Goal: Transaction & Acquisition: Purchase product/service

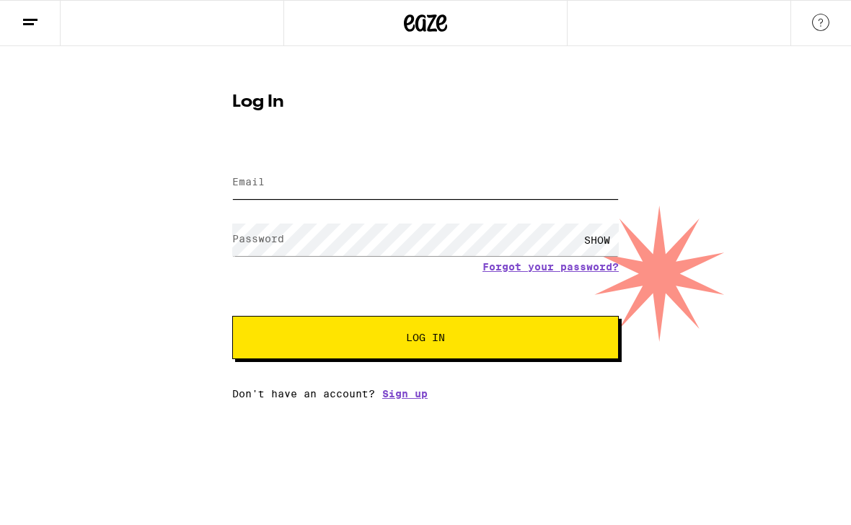
click at [389, 173] on input "Email" at bounding box center [425, 183] width 386 height 32
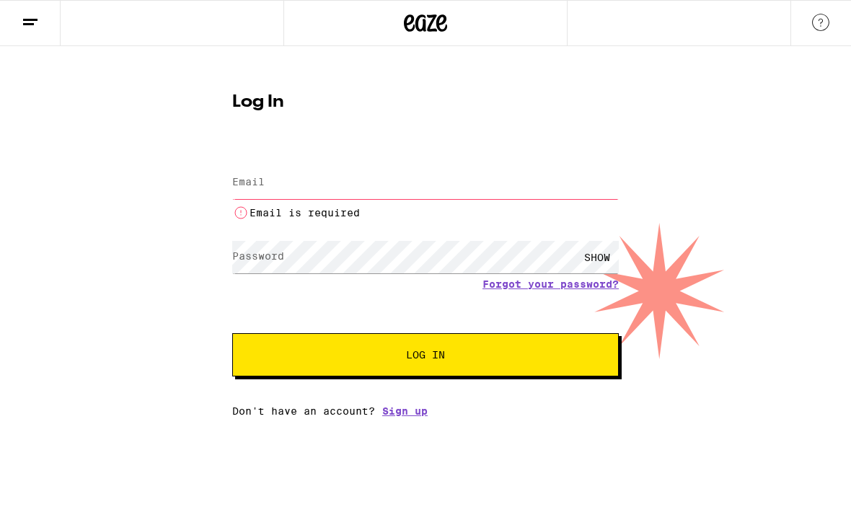
click at [554, 191] on input "Email" at bounding box center [425, 183] width 386 height 32
click at [542, 190] on input "v" at bounding box center [425, 183] width 386 height 32
paste input "[EMAIL_ADDRESS][DOMAIN_NAME]"
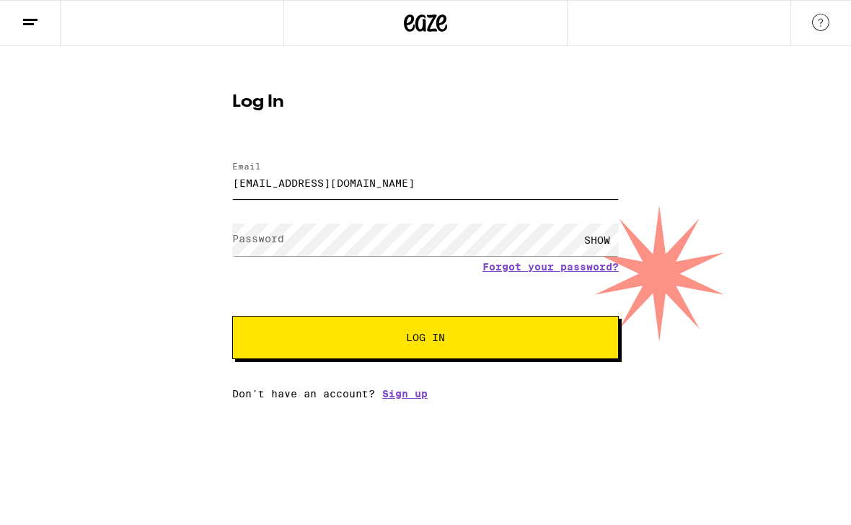
type input "[EMAIL_ADDRESS][DOMAIN_NAME]"
click at [438, 351] on button "Log In" at bounding box center [425, 337] width 386 height 43
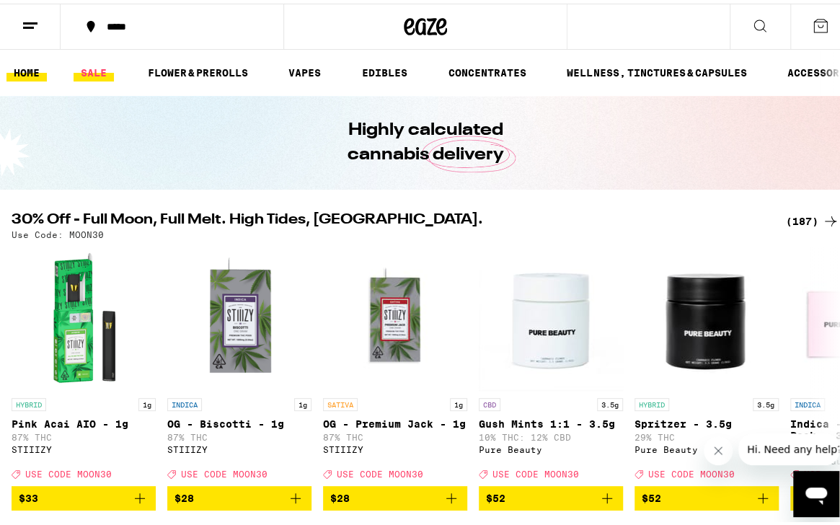
click at [101, 67] on link "SALE" at bounding box center [94, 69] width 40 height 17
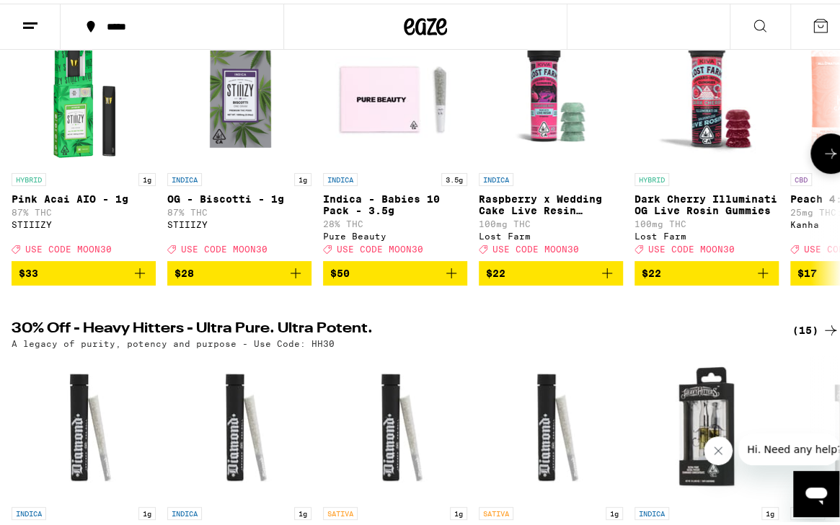
scroll to position [144, 0]
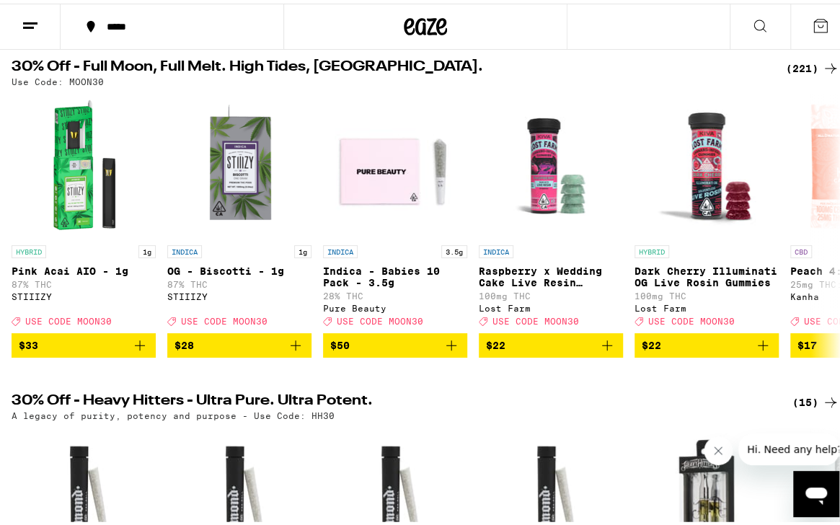
click at [795, 61] on div "(221)" at bounding box center [812, 64] width 53 height 17
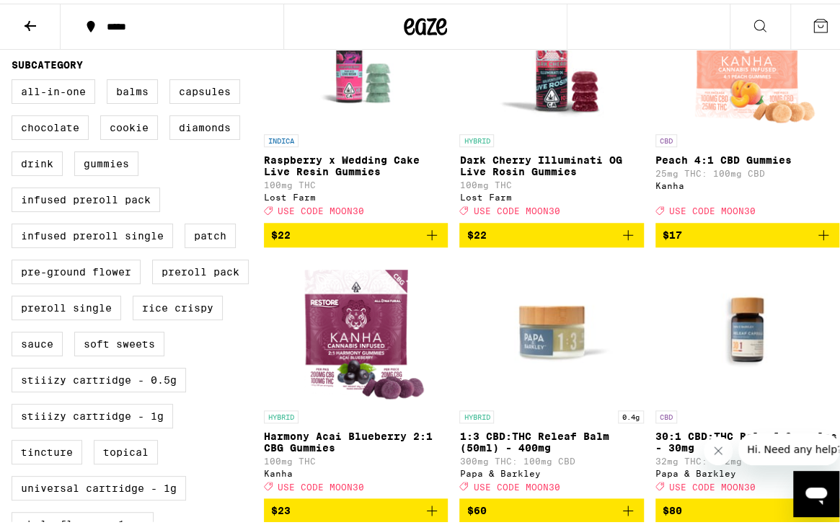
scroll to position [721, 0]
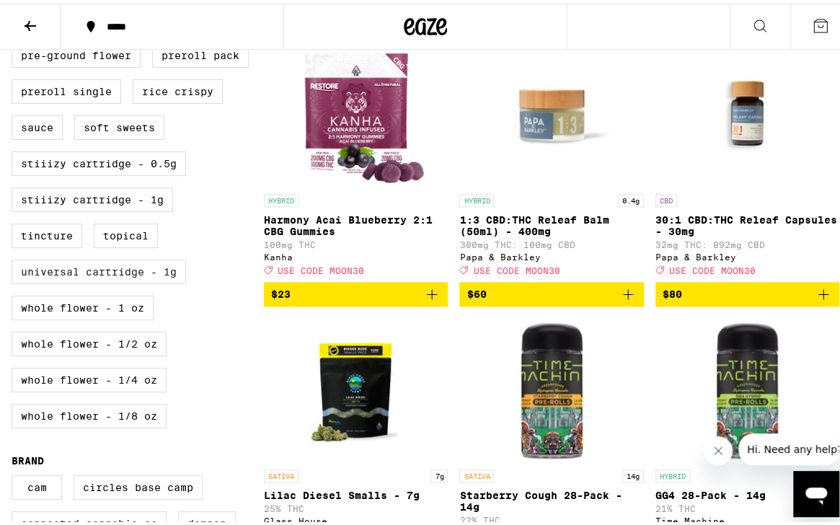
click at [156, 280] on label "Universal Cartridge - 1g" at bounding box center [99, 268] width 174 height 25
checkbox input "true"
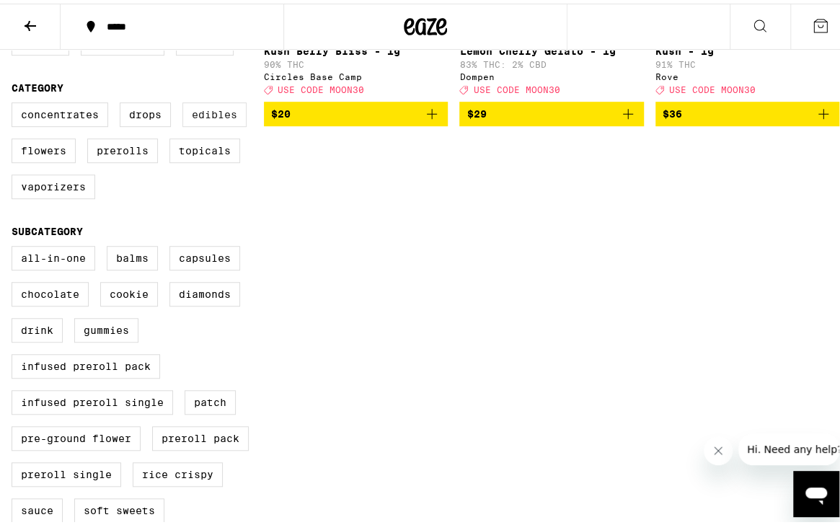
scroll to position [122, 0]
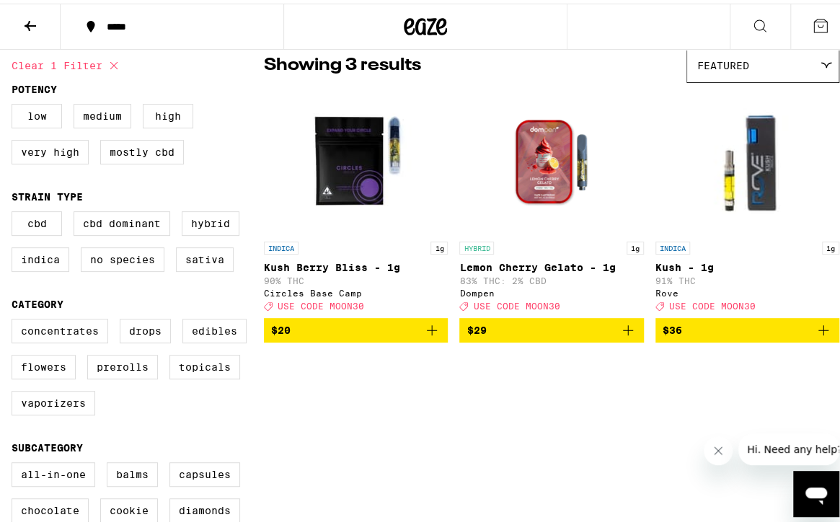
click at [424, 328] on icon "Add to bag" at bounding box center [431, 326] width 17 height 17
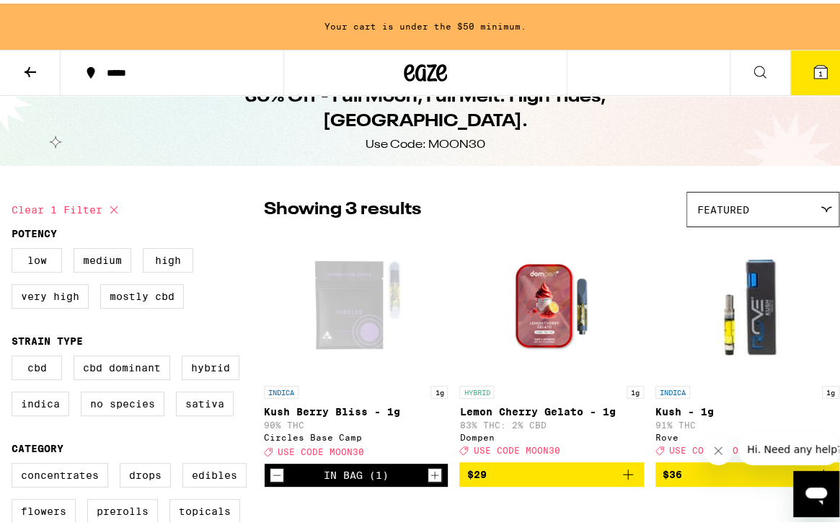
scroll to position [0, 0]
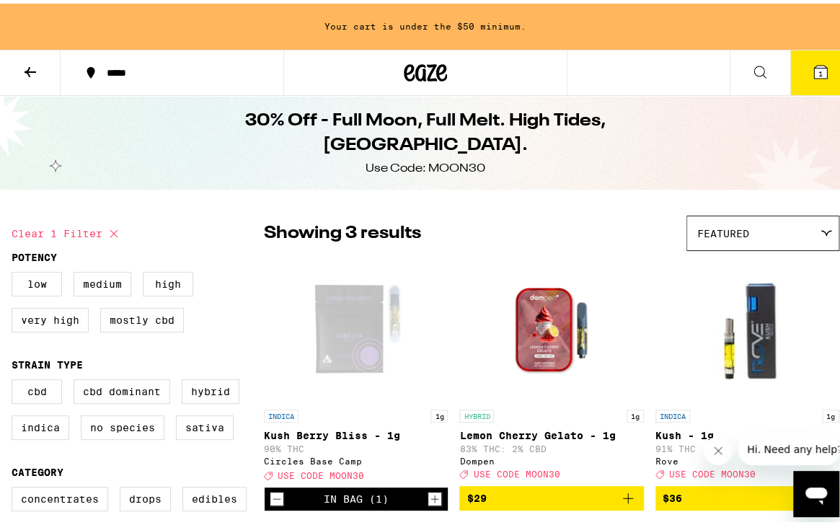
click at [32, 63] on icon at bounding box center [30, 68] width 17 height 17
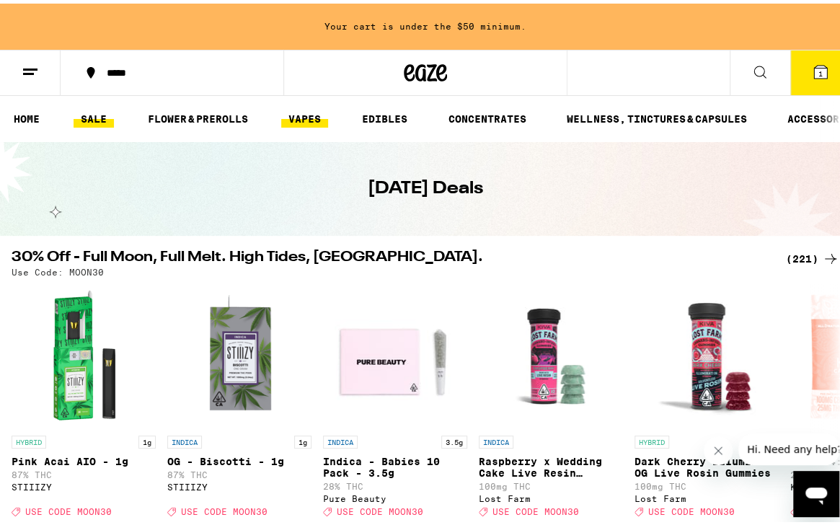
click at [320, 110] on link "VAPES" at bounding box center [304, 115] width 47 height 17
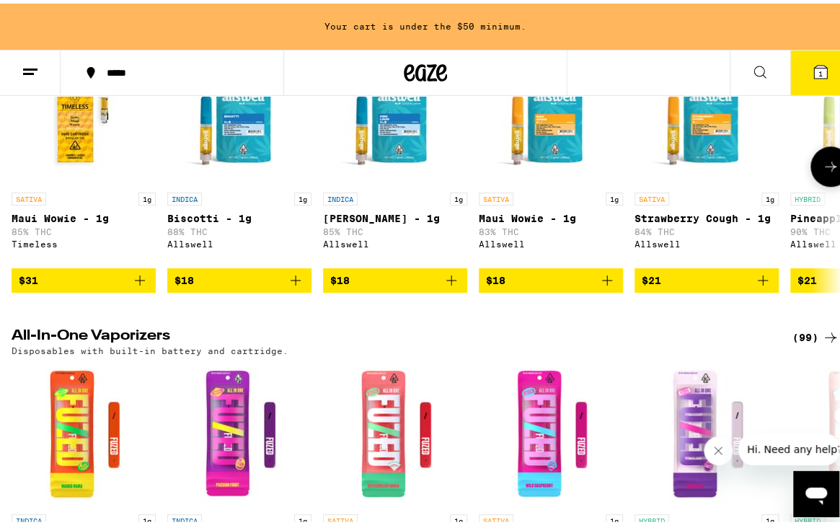
scroll to position [433, 0]
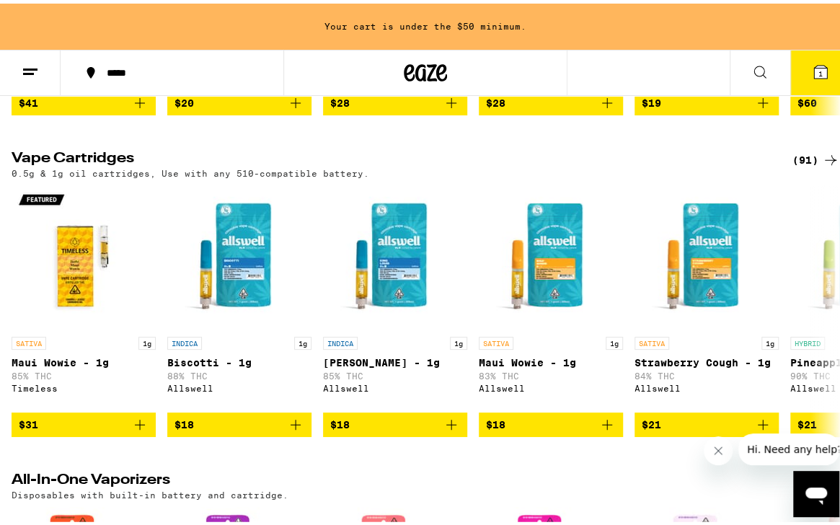
click at [792, 165] on div "(91)" at bounding box center [815, 156] width 47 height 17
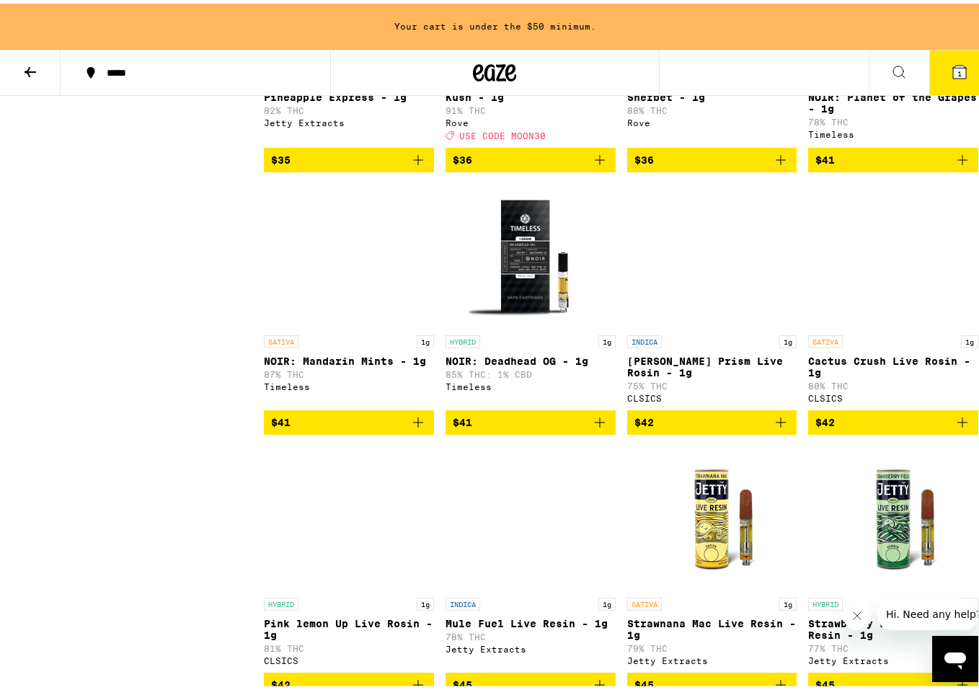
scroll to position [4434, 0]
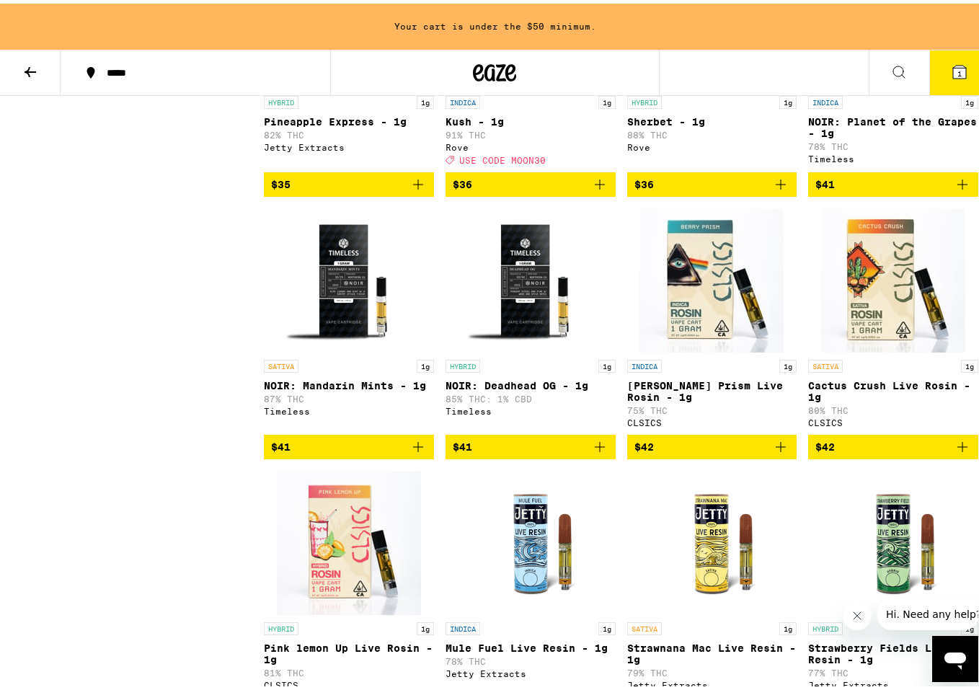
click at [422, 452] on icon "Add to bag" at bounding box center [418, 443] width 17 height 17
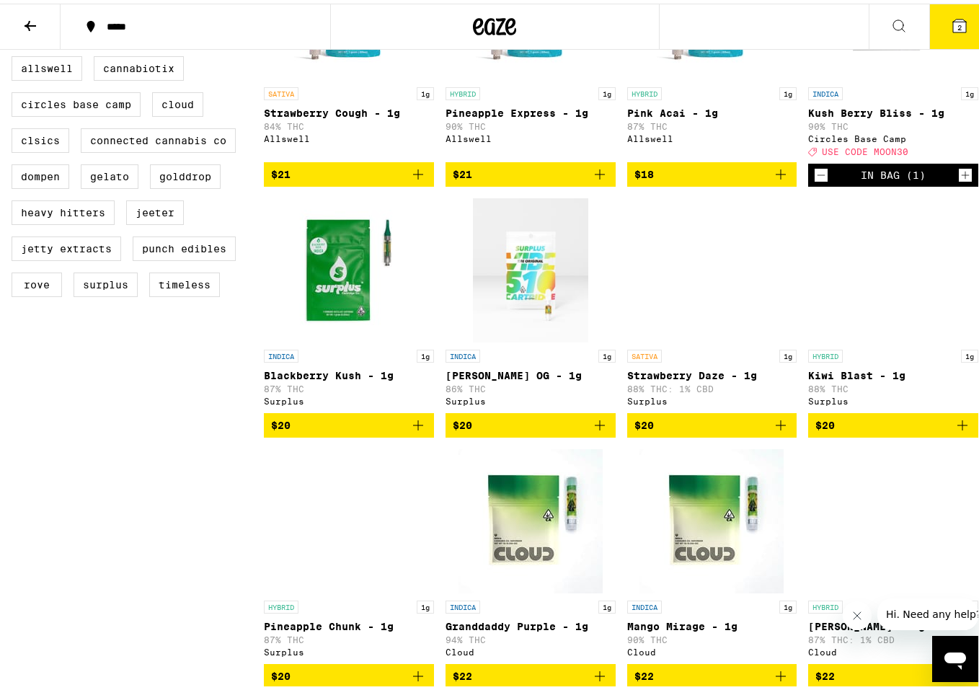
scroll to position [0, 0]
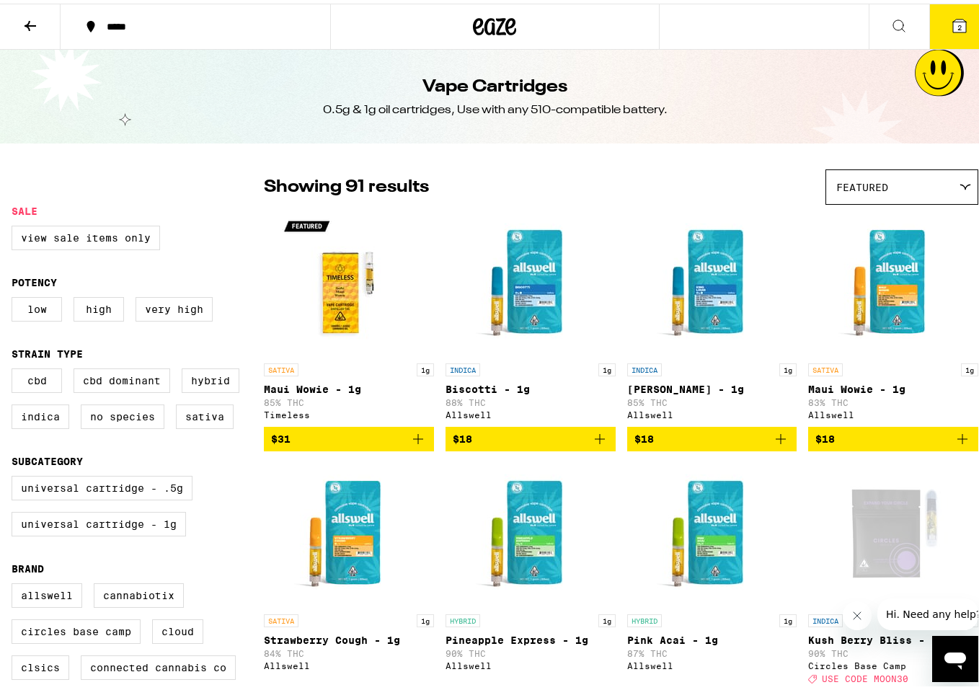
click at [850, 27] on icon at bounding box center [959, 22] width 13 height 13
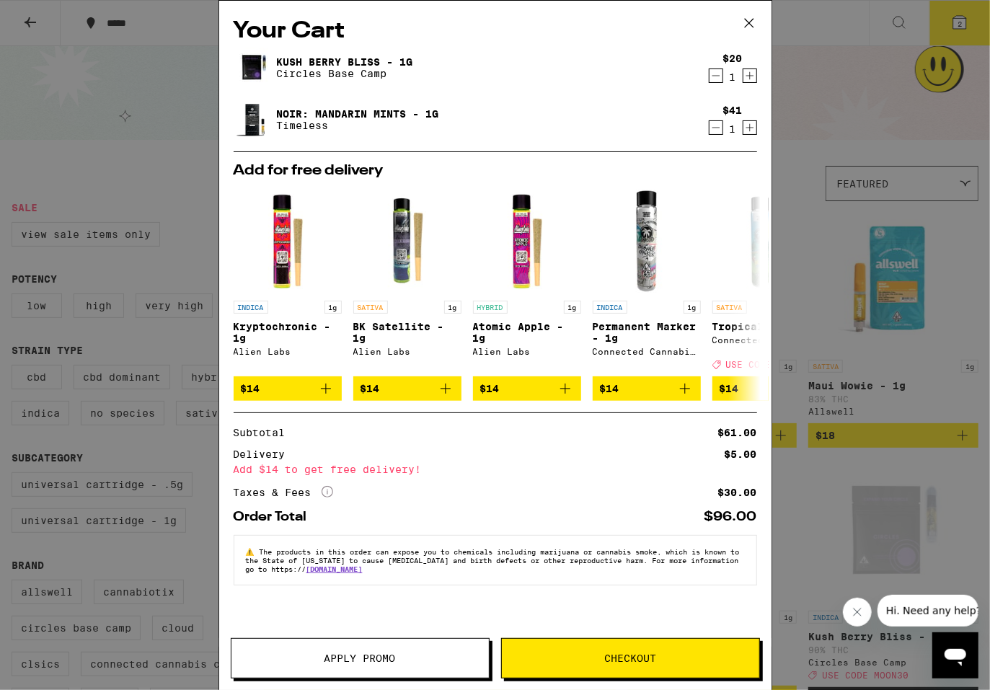
click at [143, 118] on div "Your Cart Kush [PERSON_NAME] [PERSON_NAME] - 1g Circles Base Camp $20 1 NOIR: M…" at bounding box center [495, 345] width 990 height 690
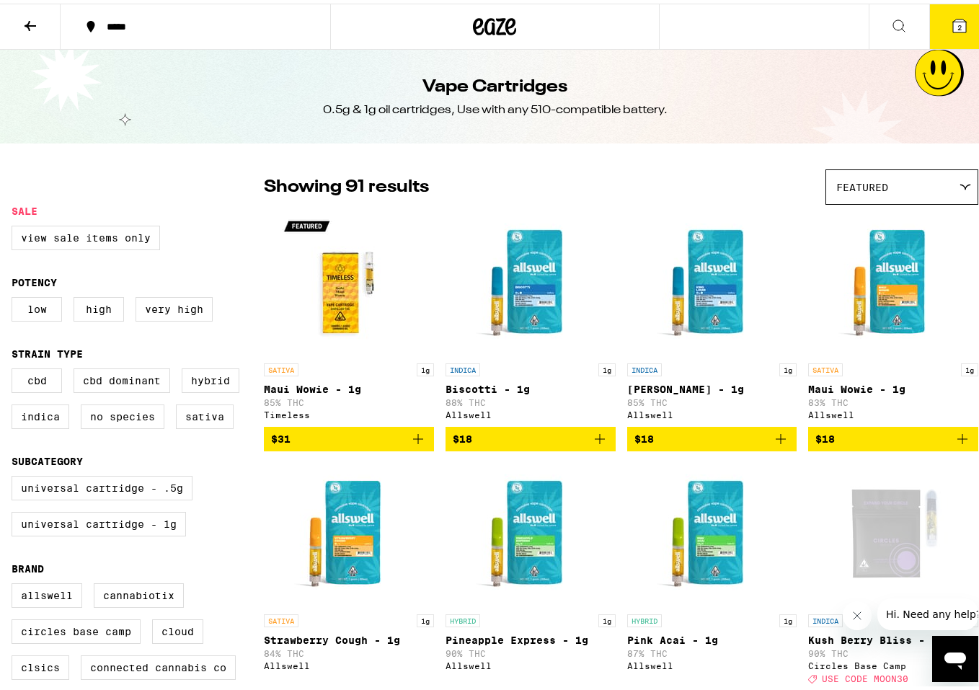
click at [35, 30] on button at bounding box center [30, 23] width 61 height 45
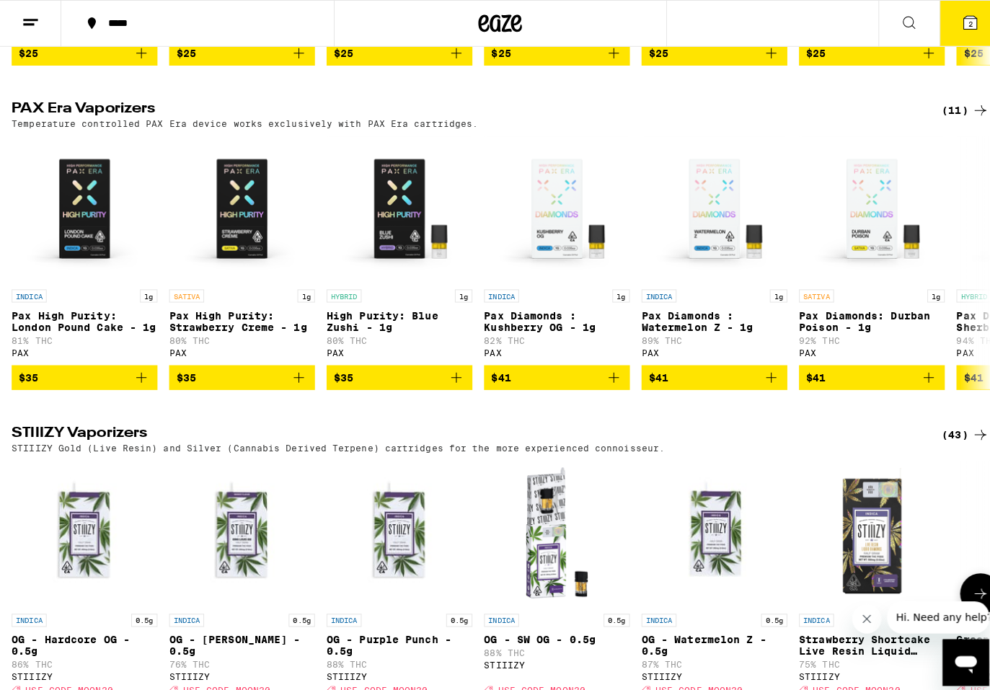
scroll to position [861, 0]
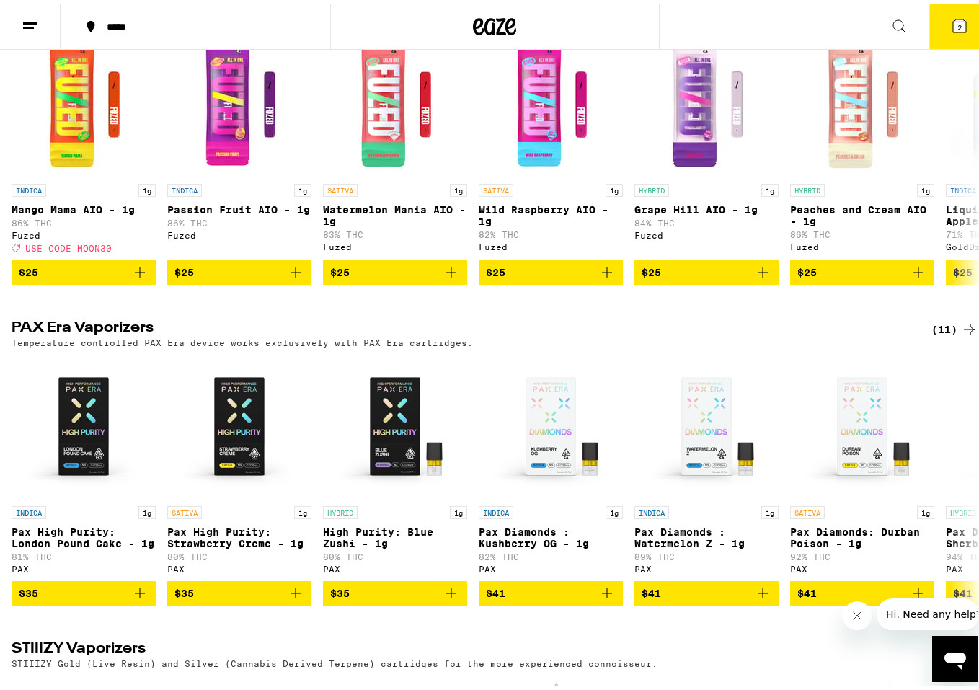
click at [850, 28] on span "2" at bounding box center [959, 23] width 4 height 9
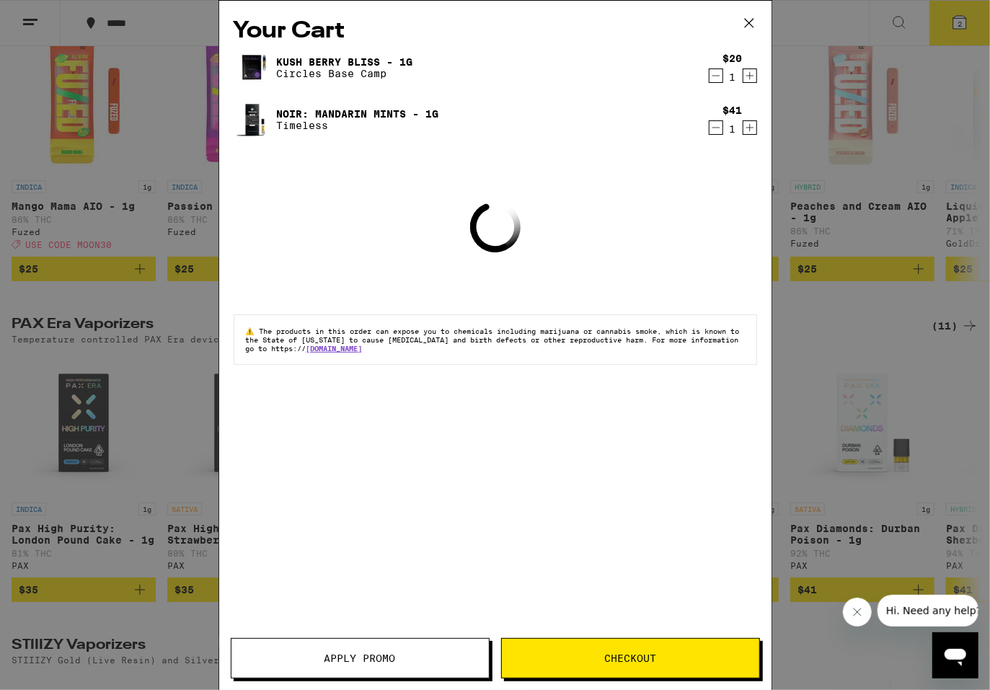
click at [723, 130] on div "1" at bounding box center [732, 129] width 19 height 12
click at [715, 133] on icon "Decrement" at bounding box center [715, 127] width 13 height 17
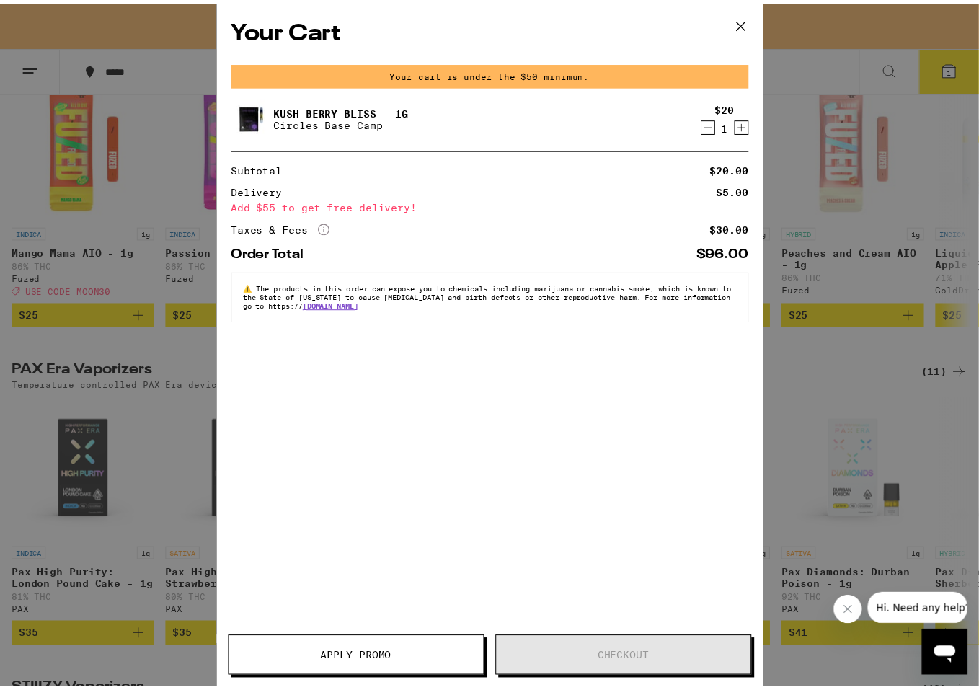
scroll to position [907, 0]
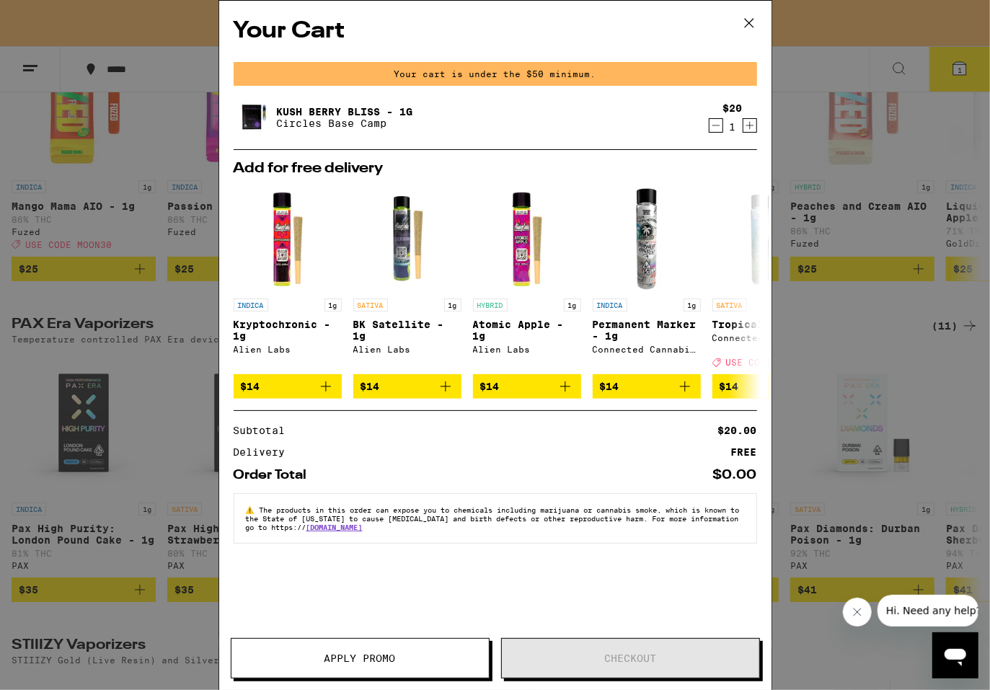
click at [185, 171] on div "Your Cart Your cart is under the $50 minimum. Kush [PERSON_NAME] [PERSON_NAME] …" at bounding box center [495, 345] width 990 height 690
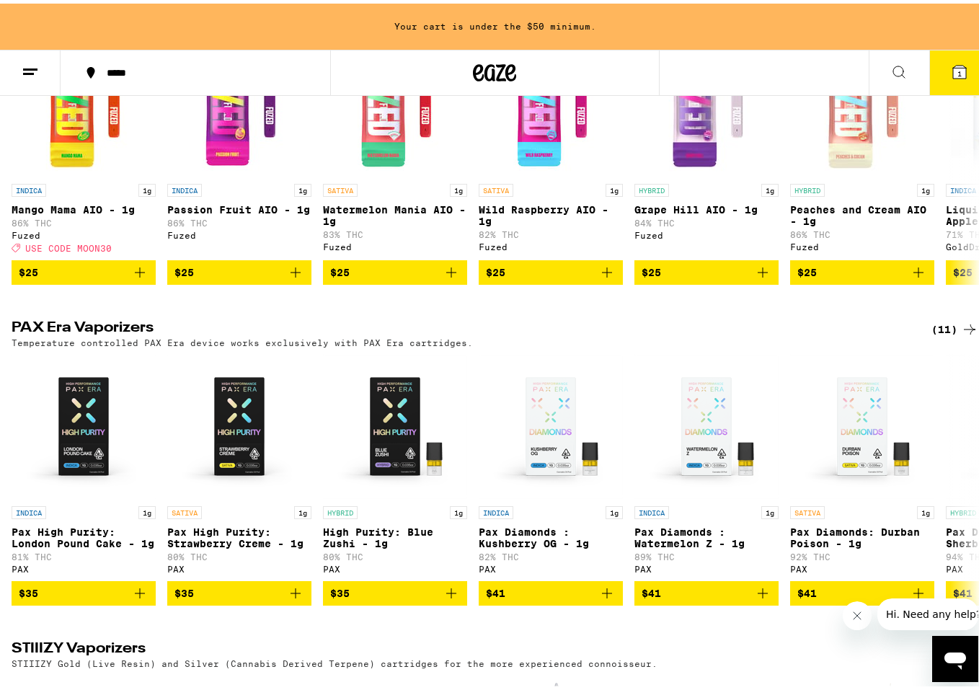
click at [40, 77] on button at bounding box center [30, 69] width 61 height 45
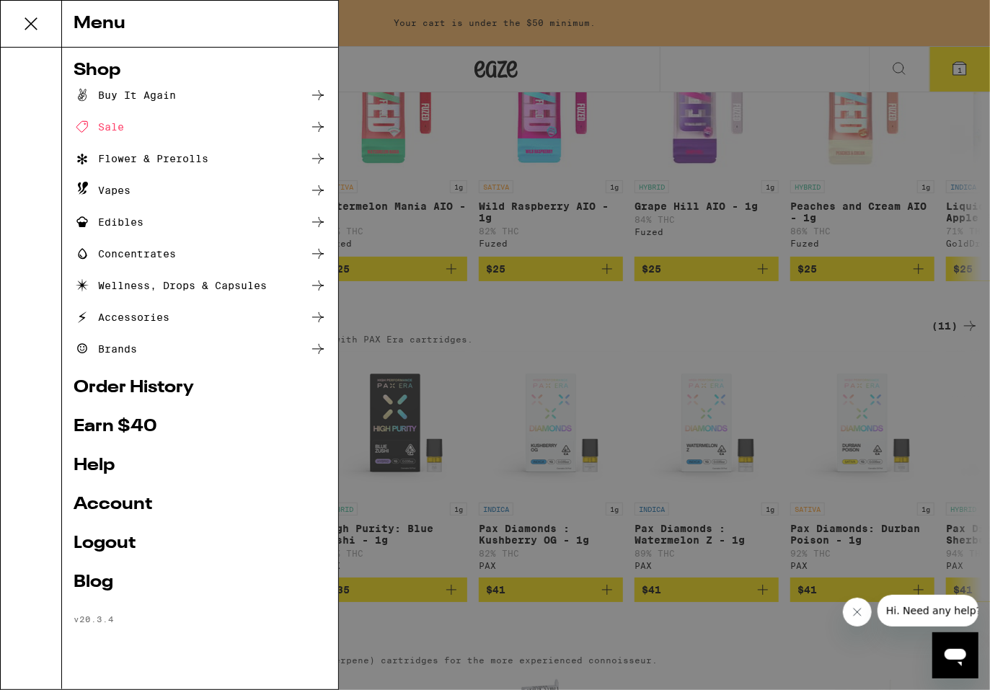
click at [126, 190] on div "Vapes" at bounding box center [102, 190] width 57 height 17
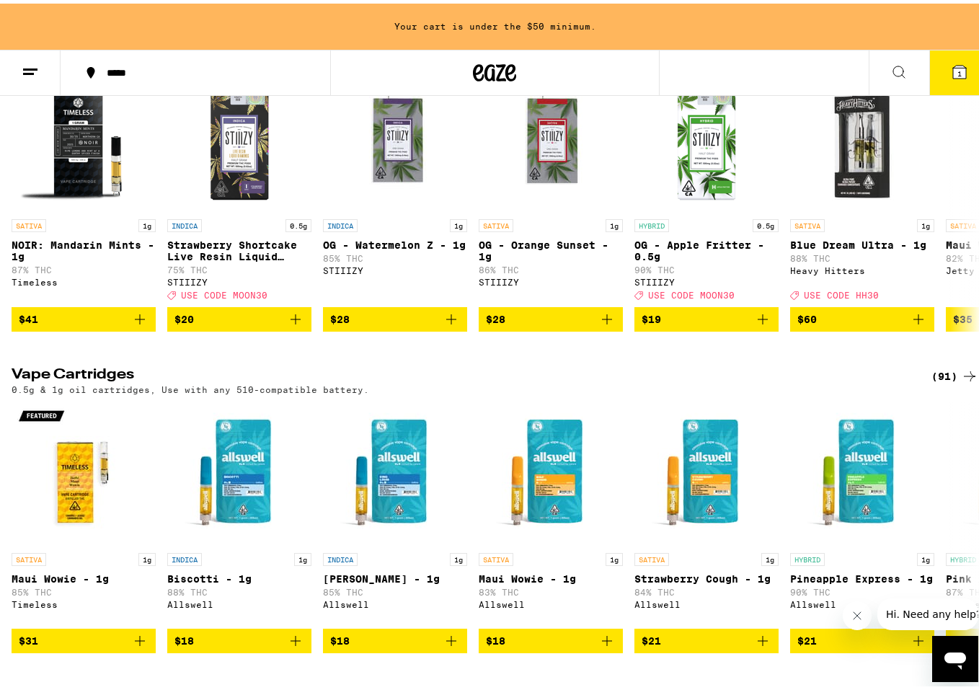
scroll to position [288, 0]
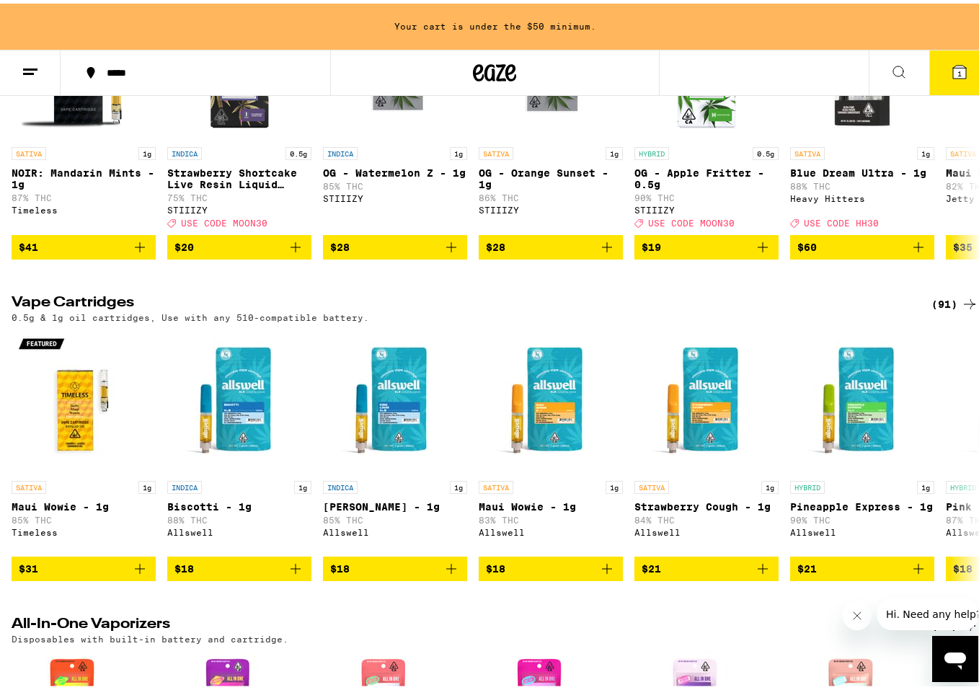
click at [850, 309] on div "(91)" at bounding box center [955, 300] width 47 height 17
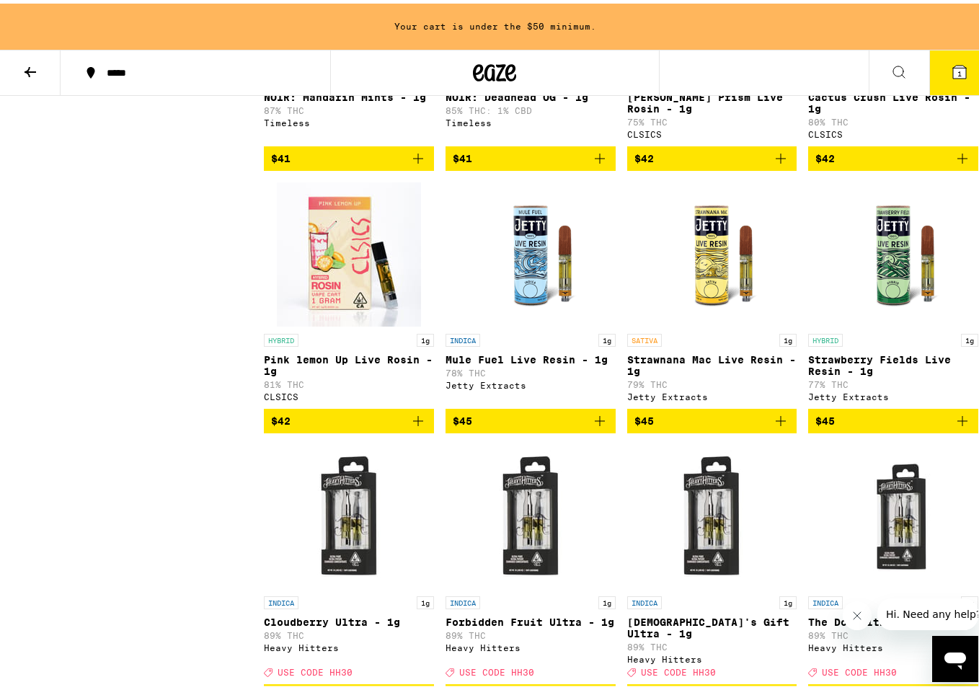
scroll to position [4650, 0]
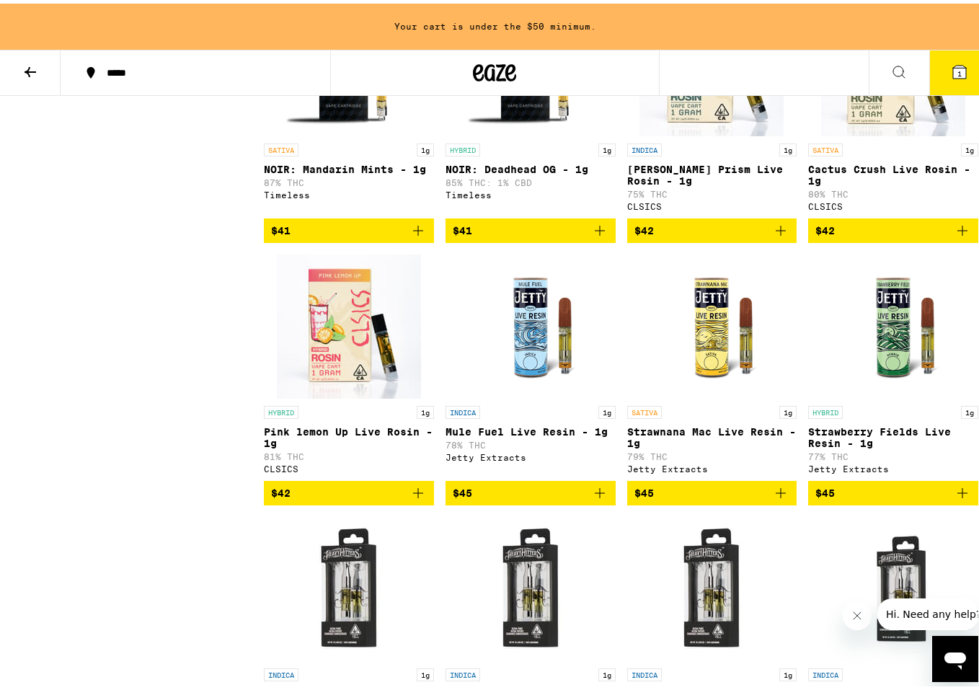
click at [850, 232] on icon "Add to bag" at bounding box center [962, 227] width 10 height 10
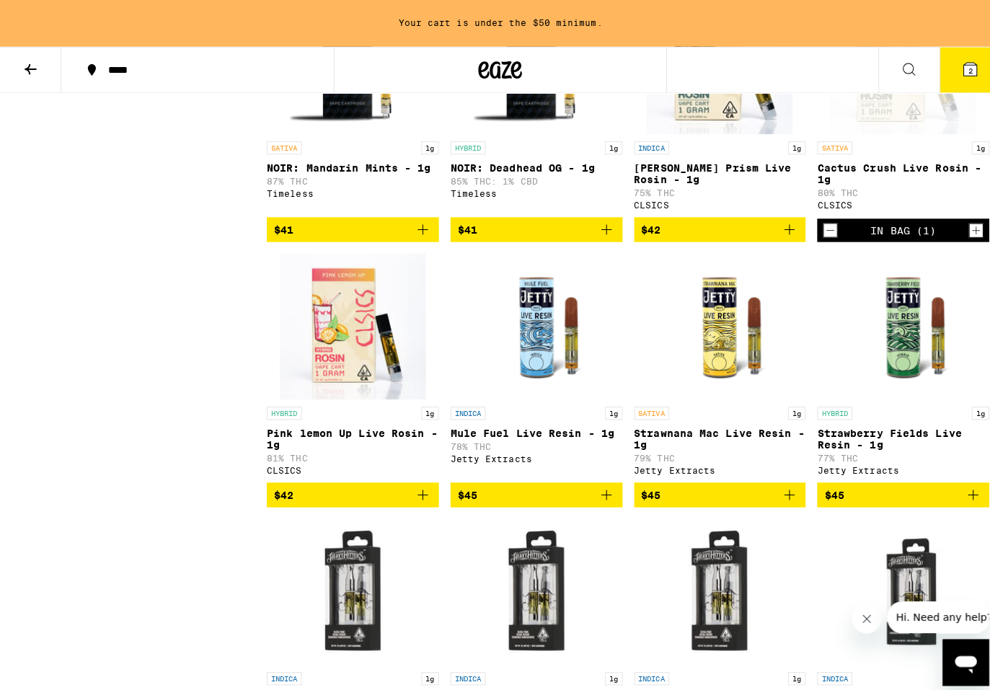
scroll to position [4604, 0]
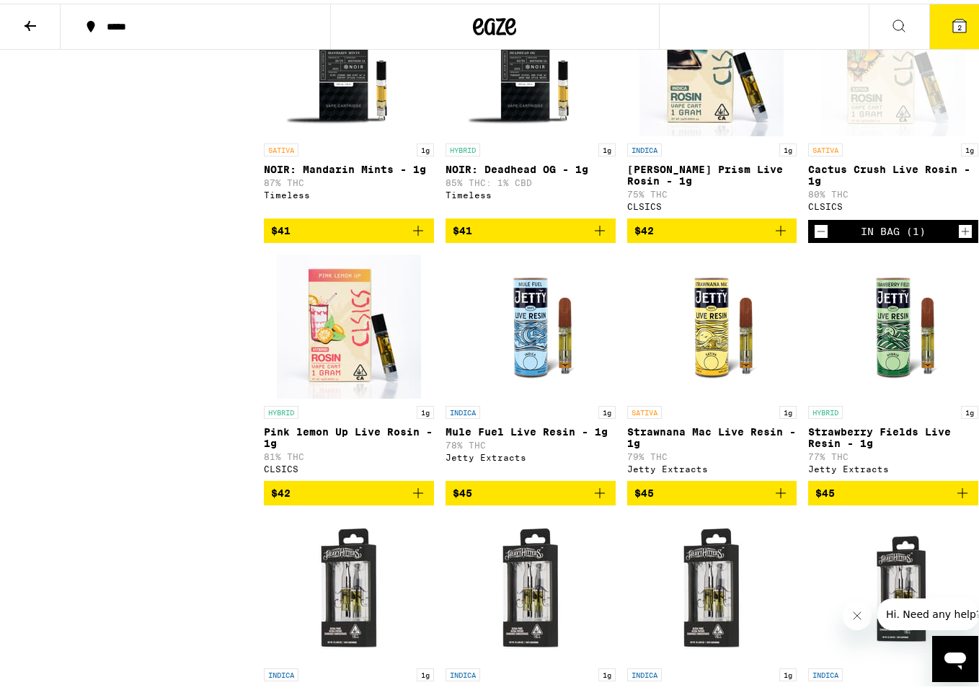
click at [850, 22] on icon at bounding box center [959, 22] width 13 height 13
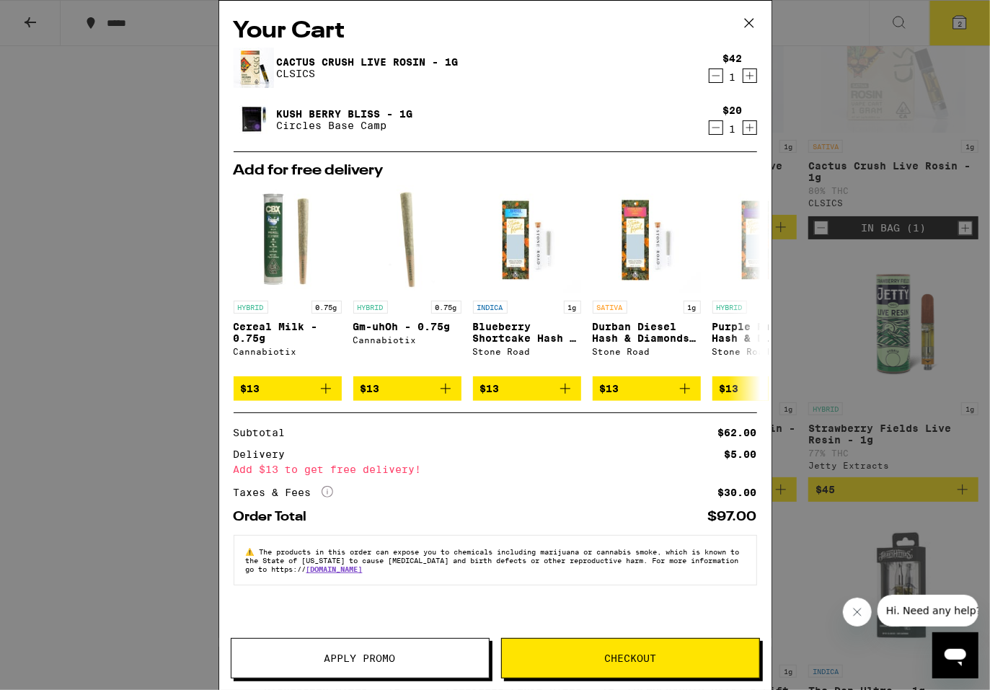
click at [621, 524] on span "Checkout" at bounding box center [630, 658] width 52 height 10
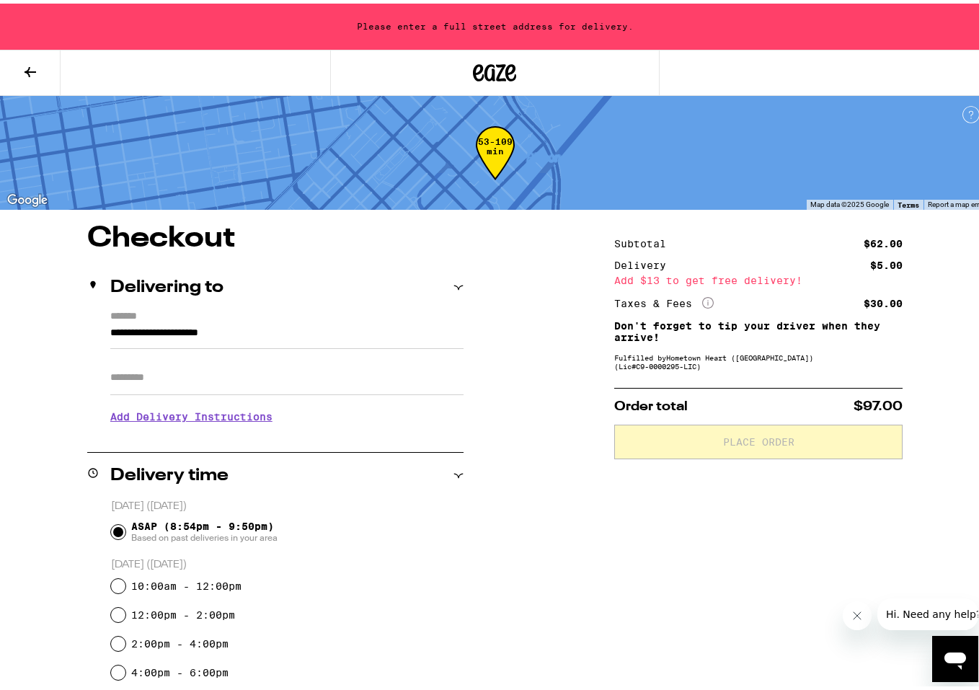
click at [257, 376] on input "Apt/Suite" at bounding box center [286, 374] width 353 height 35
click at [313, 322] on input "**********" at bounding box center [286, 333] width 353 height 25
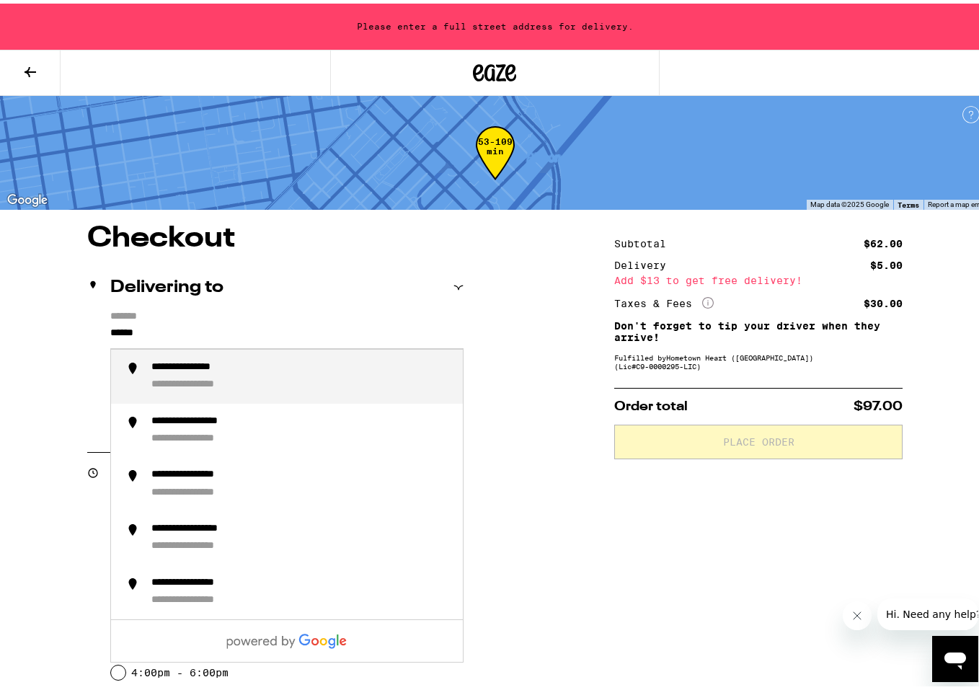
click at [363, 386] on div "**********" at bounding box center [301, 373] width 300 height 31
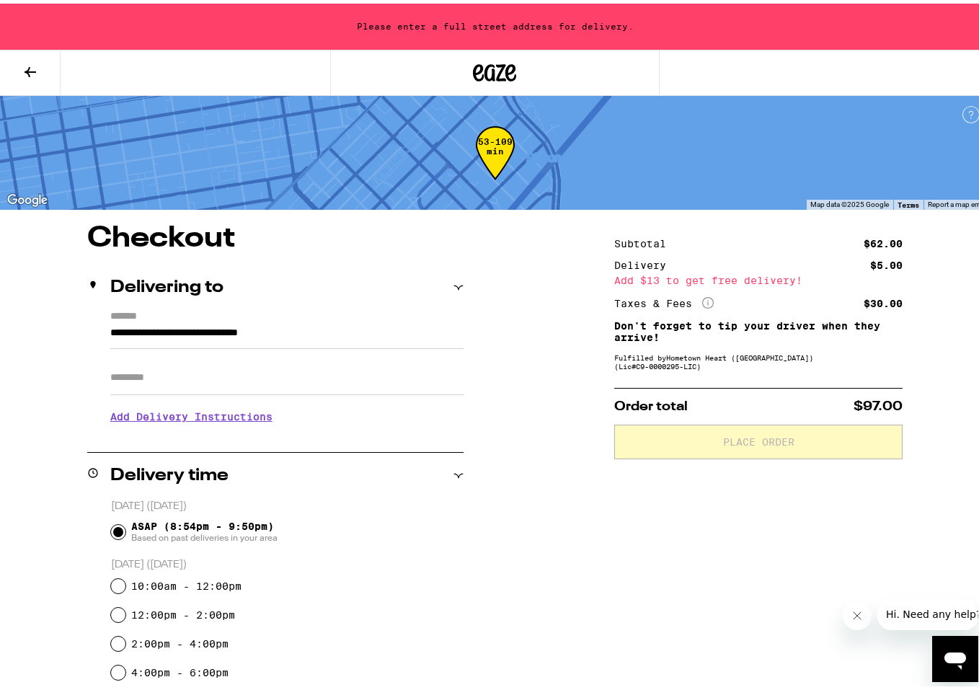
type input "**********"
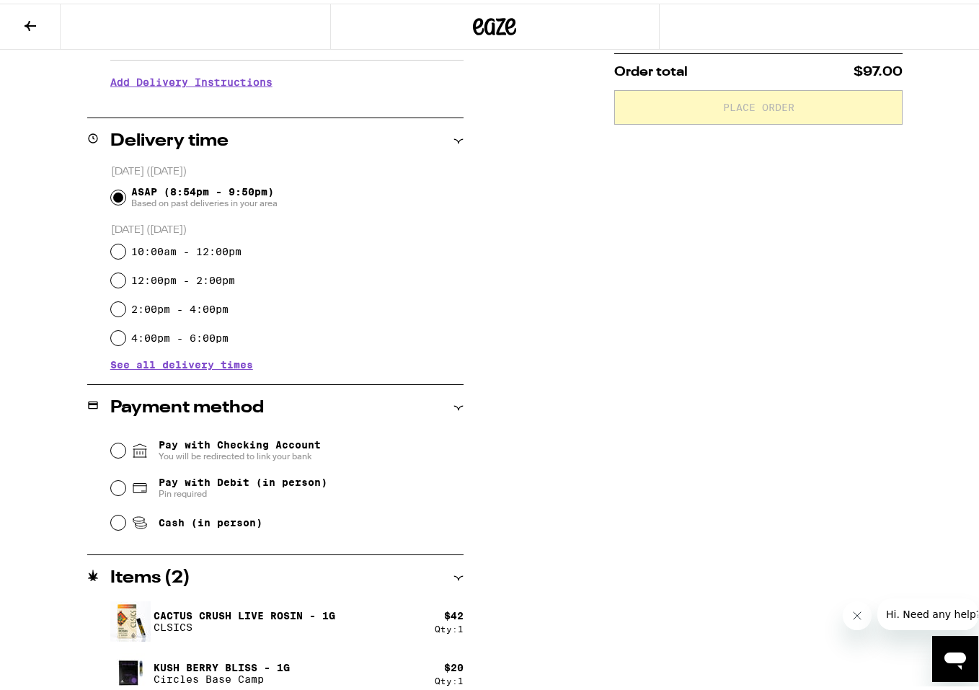
scroll to position [299, 0]
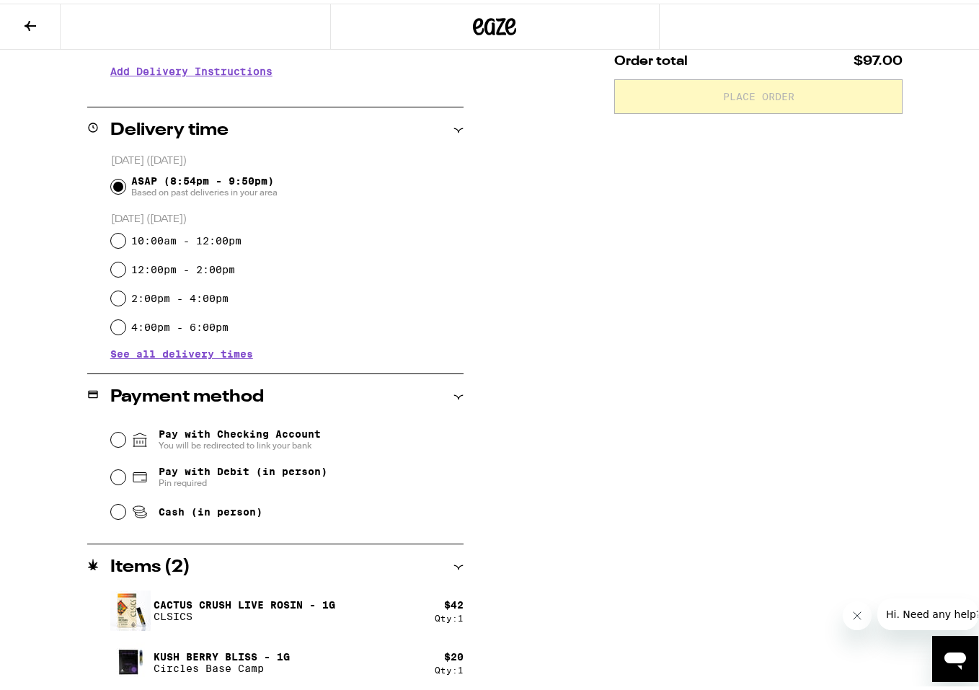
click at [247, 474] on span "Pay with Debit (in person)" at bounding box center [243, 468] width 169 height 12
click at [125, 474] on input "Pay with Debit (in person) Pin required" at bounding box center [118, 473] width 14 height 14
radio input "true"
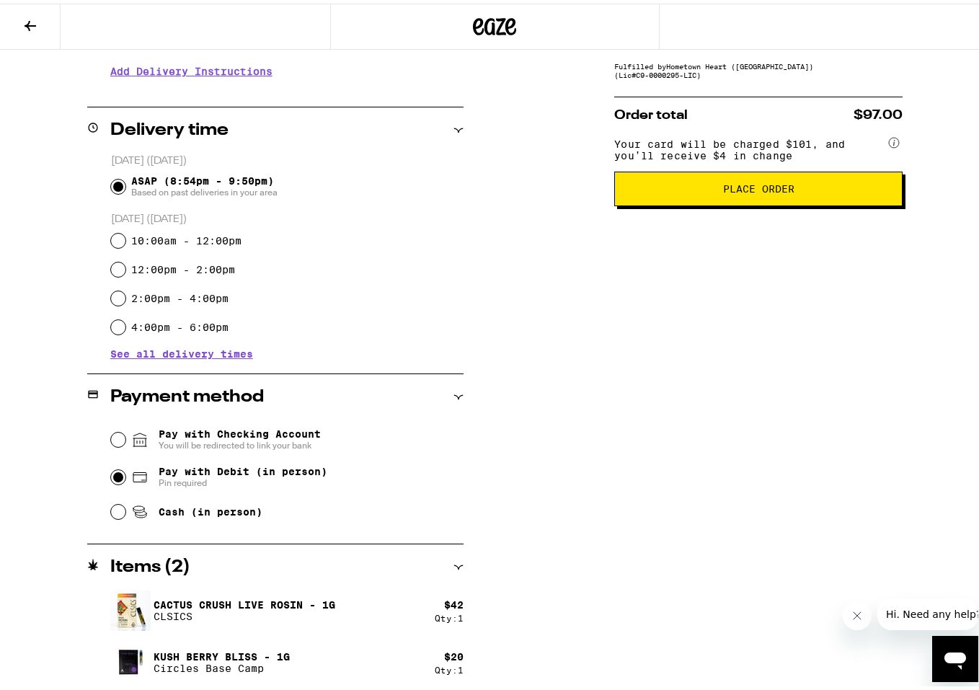
scroll to position [83, 0]
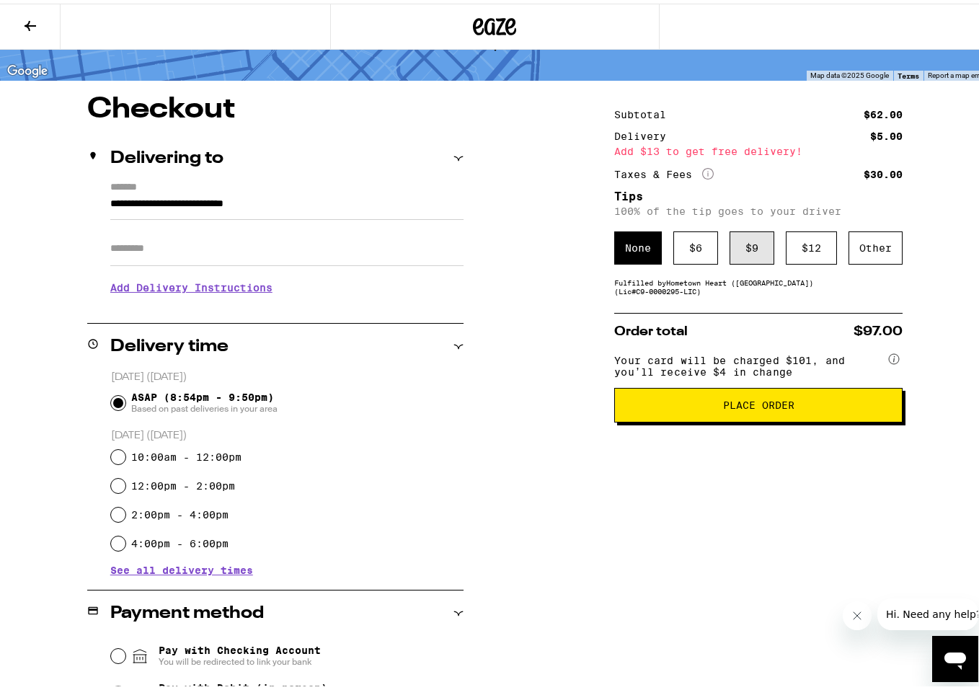
click at [734, 247] on div "$ 9" at bounding box center [752, 244] width 45 height 33
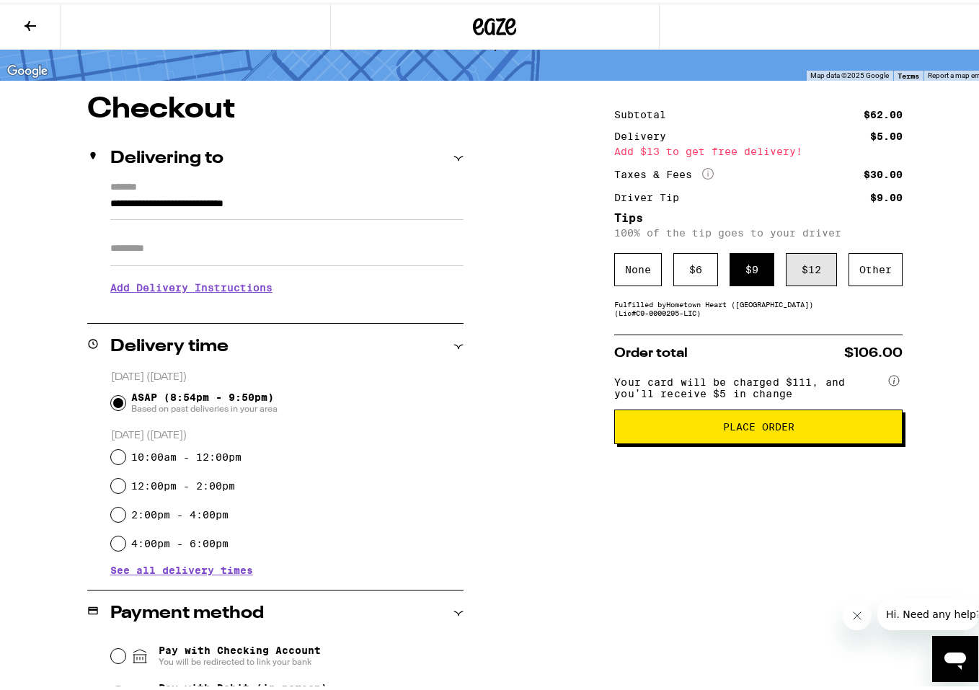
click at [786, 279] on div "$ 12" at bounding box center [811, 265] width 51 height 33
click at [731, 428] on span "Place Order" at bounding box center [758, 423] width 71 height 10
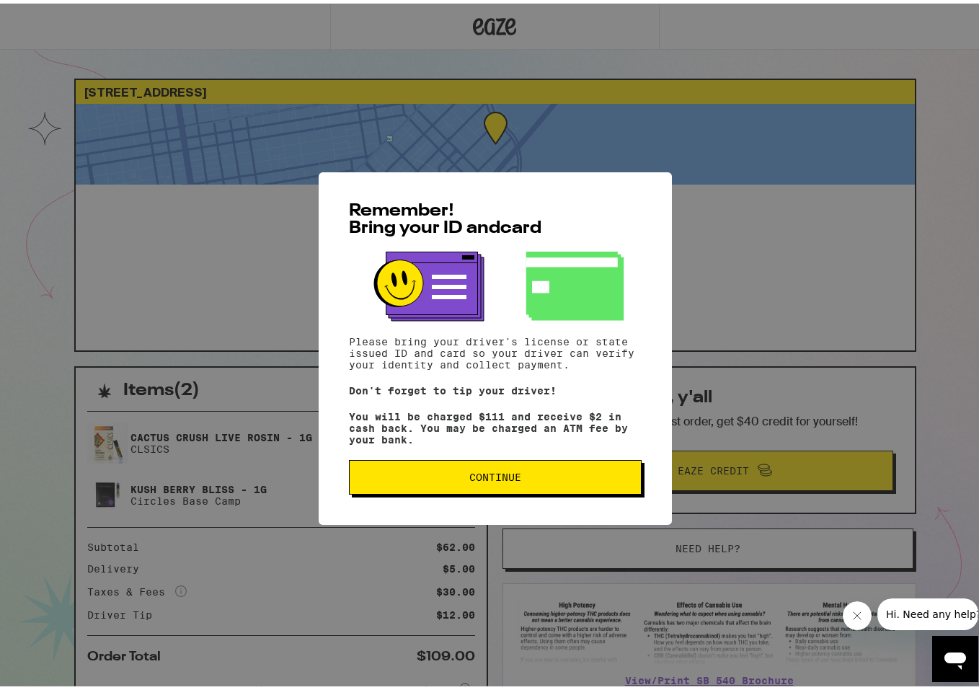
click at [463, 464] on button "Continue" at bounding box center [495, 473] width 293 height 35
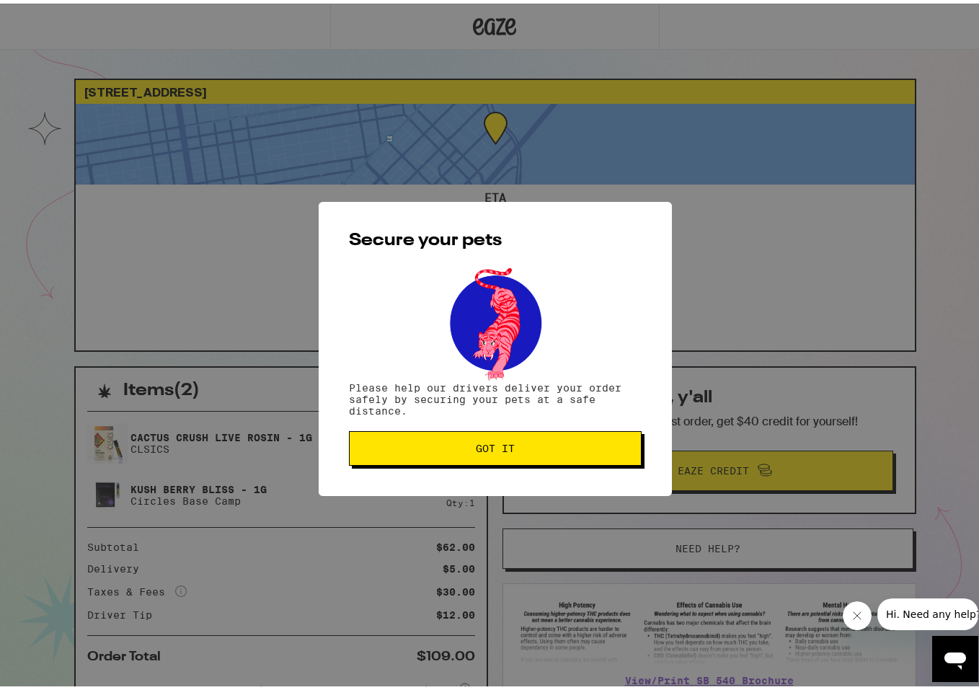
click at [482, 446] on span "Got it" at bounding box center [495, 445] width 39 height 10
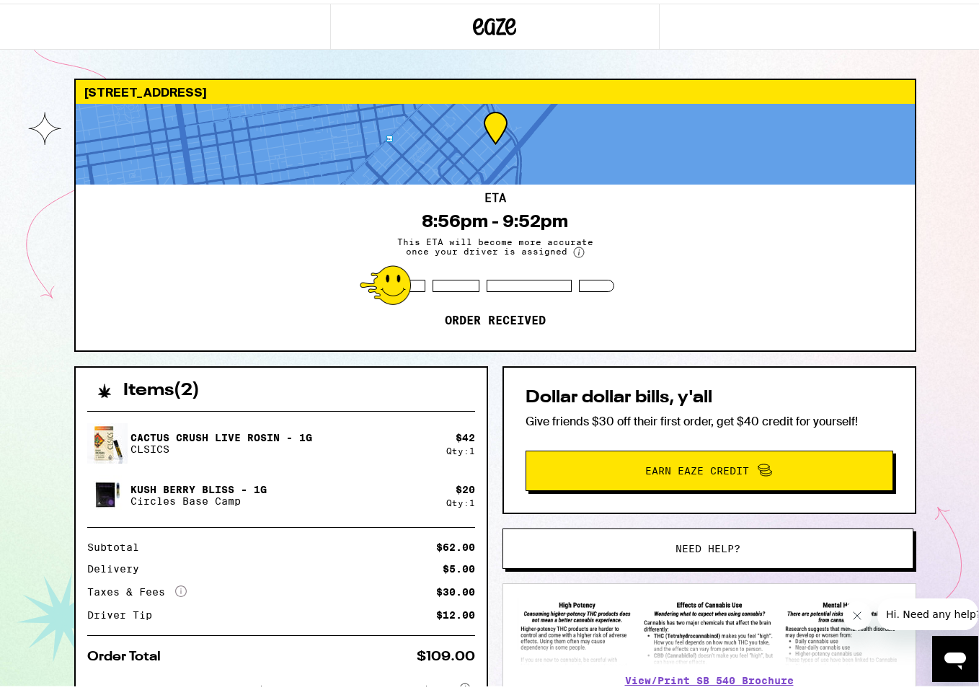
click at [850, 298] on div "ETA 8:56pm - 9:52pm This ETA will become more accurate once your driver is assi…" at bounding box center [495, 264] width 839 height 166
click at [13, 400] on div "[STREET_ADDRESS] 8:56pm - 9:52pm This ETA will become more accurate once your d…" at bounding box center [495, 397] width 990 height 795
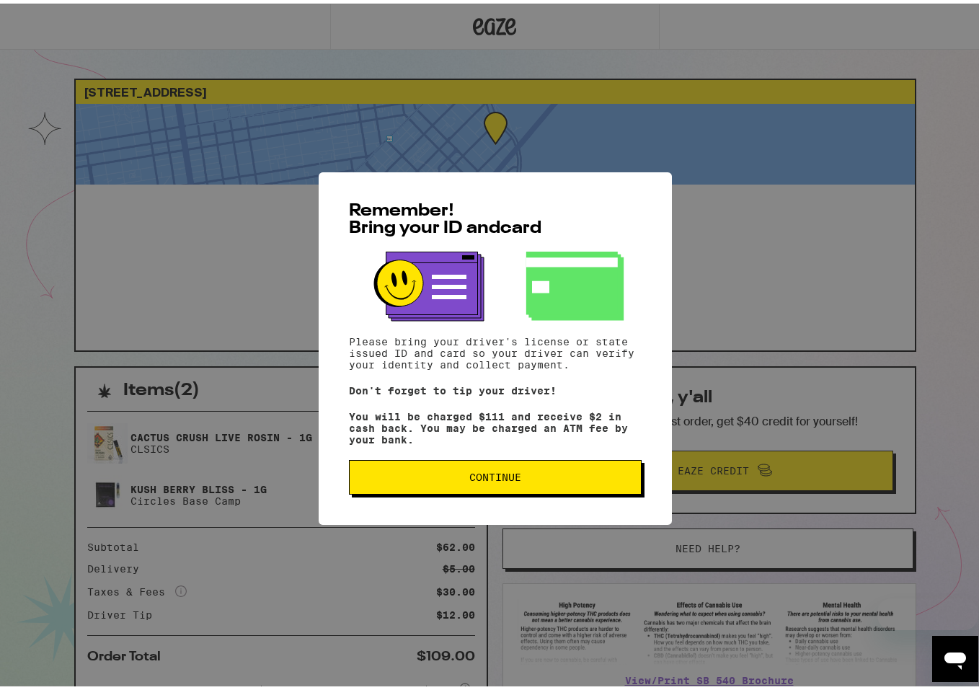
click at [470, 490] on button "Continue" at bounding box center [495, 473] width 293 height 35
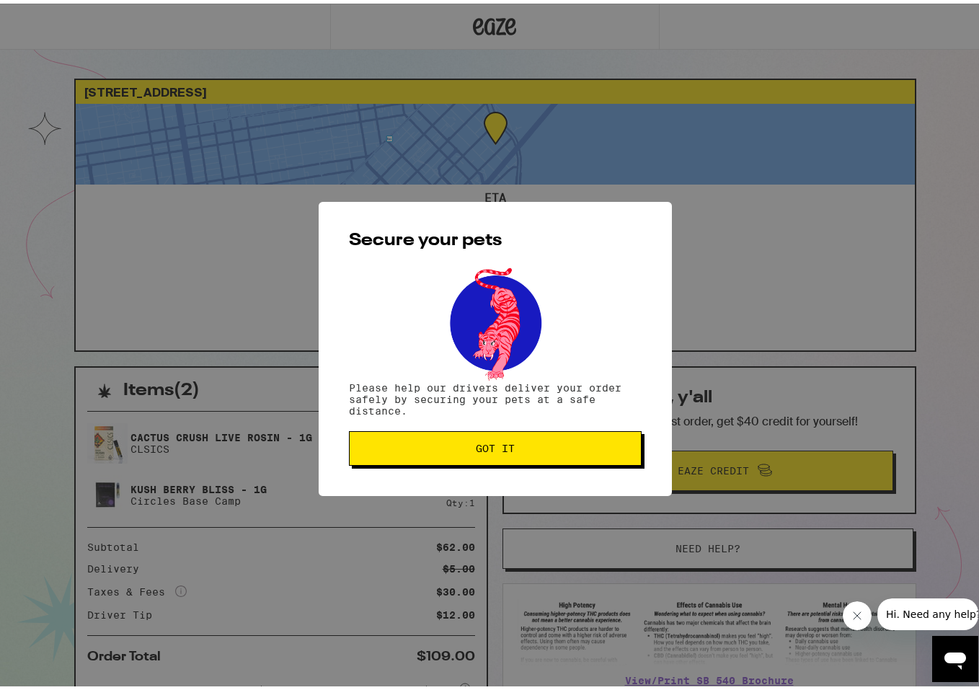
click at [420, 450] on span "Got it" at bounding box center [495, 445] width 268 height 10
